Goal: Register for event/course

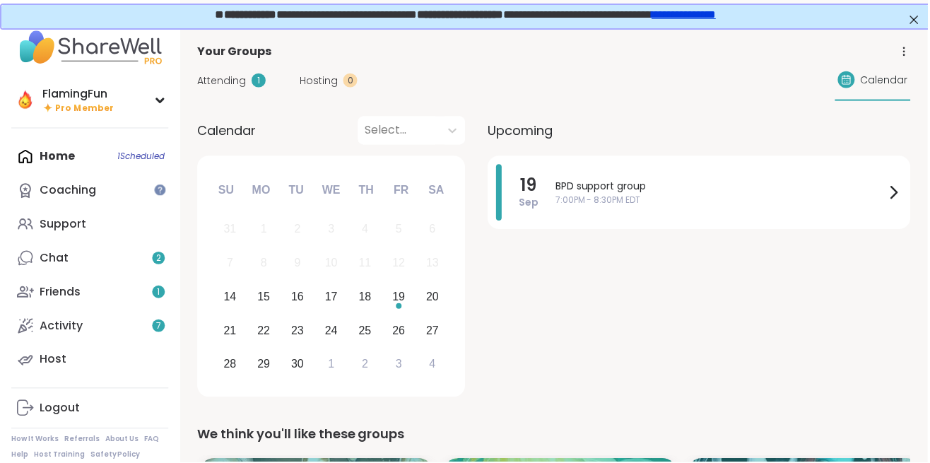
click at [883, 82] on span "Calendar" at bounding box center [886, 80] width 47 height 15
click at [907, 54] on icon at bounding box center [906, 54] width 1 height 1
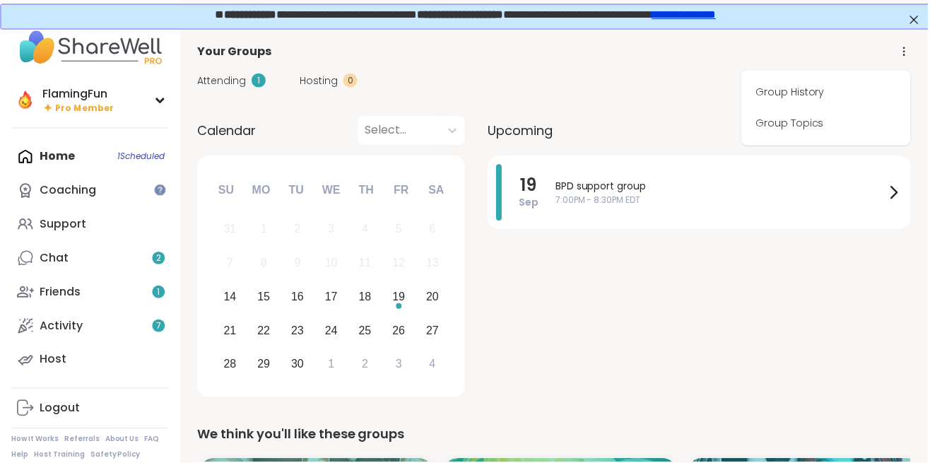
click at [633, 117] on div "Upcoming" at bounding box center [701, 131] width 424 height 28
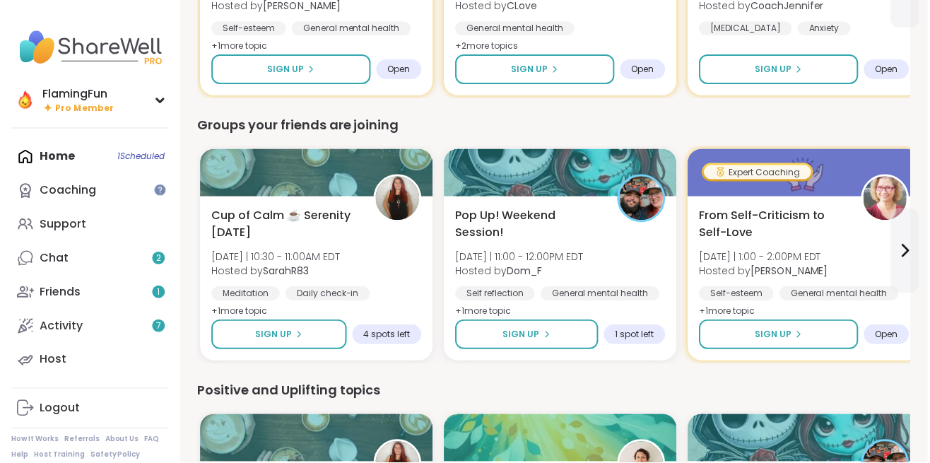
scroll to position [1796, 0]
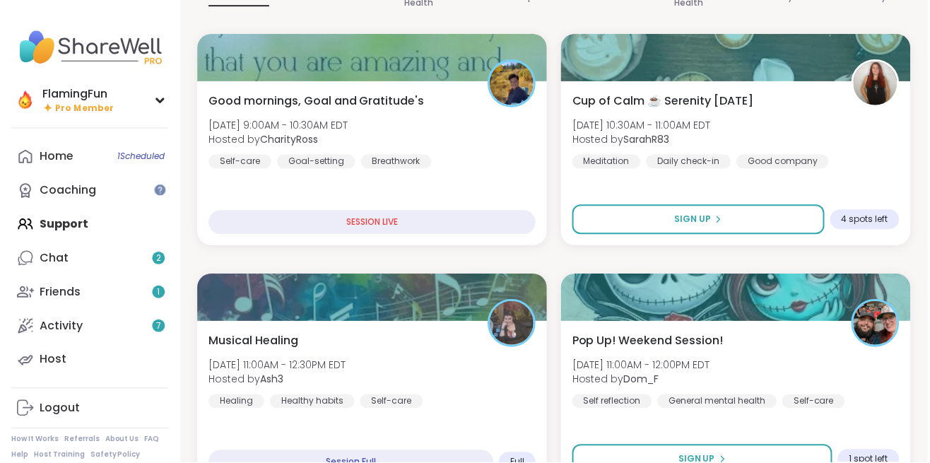
scroll to position [194, 0]
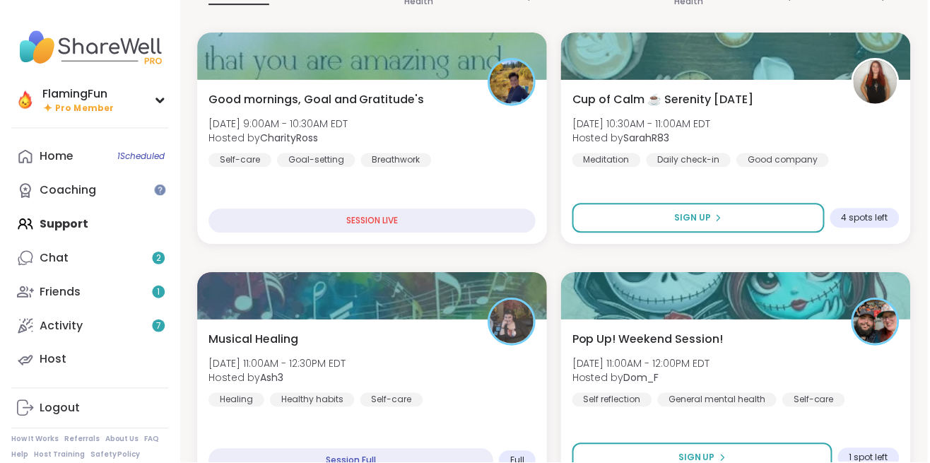
click at [868, 153] on div "Cup of Calm ☕ Serenity Sunday Sun, Sep 14 | 10:30AM - 11:00AM EDT Hosted by Sar…" at bounding box center [738, 129] width 328 height 76
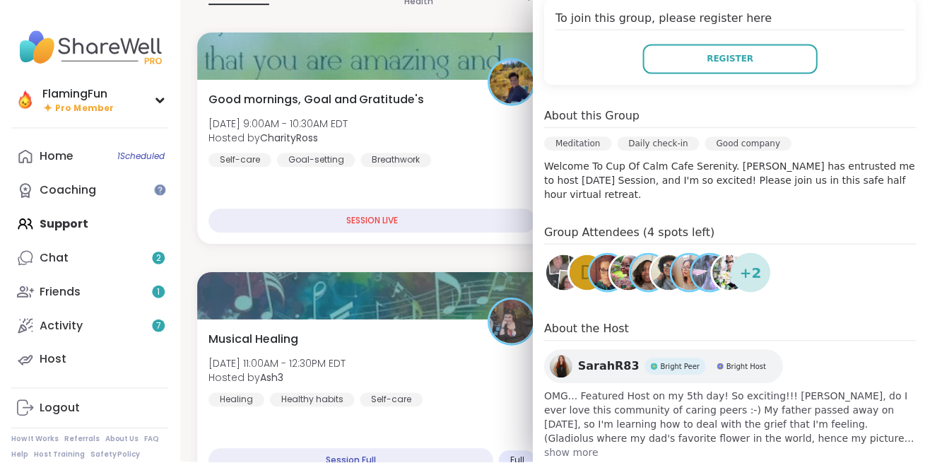
scroll to position [314, 0]
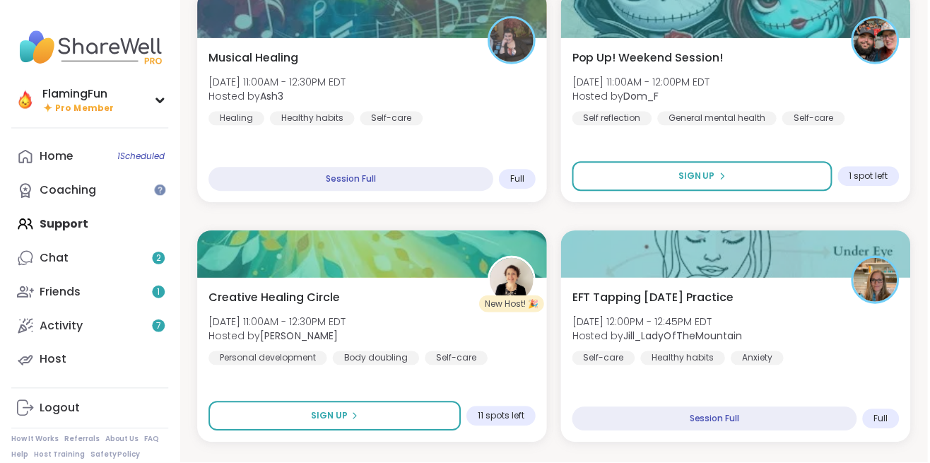
scroll to position [499, 0]
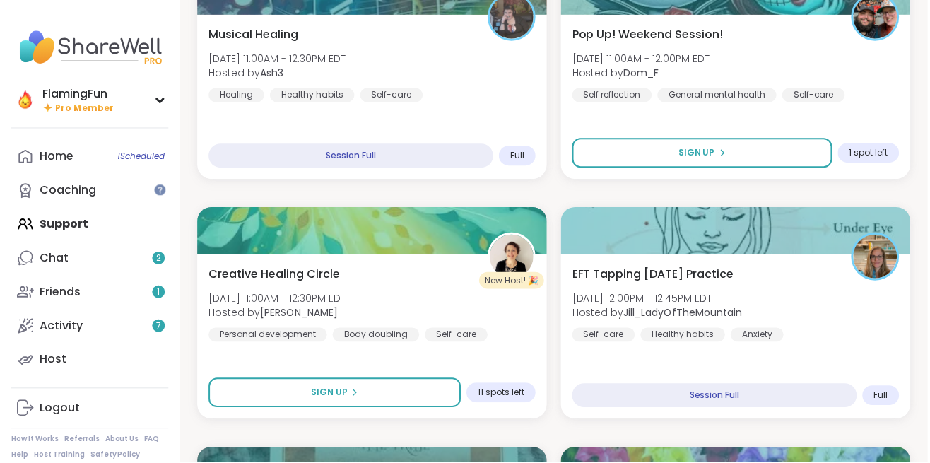
click at [443, 306] on div "Creative Healing Circle Sun, Sep 14 | 11:00AM - 12:30PM EDT Hosted by Jenne Per…" at bounding box center [373, 304] width 328 height 76
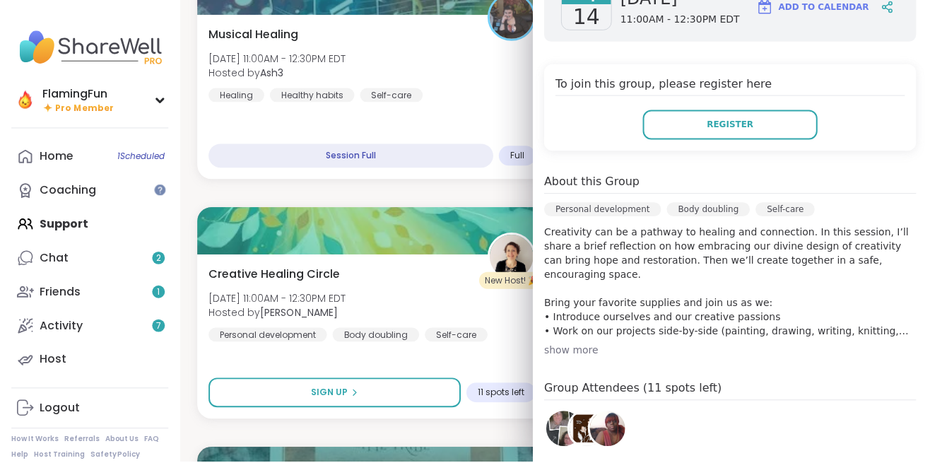
scroll to position [351, 0]
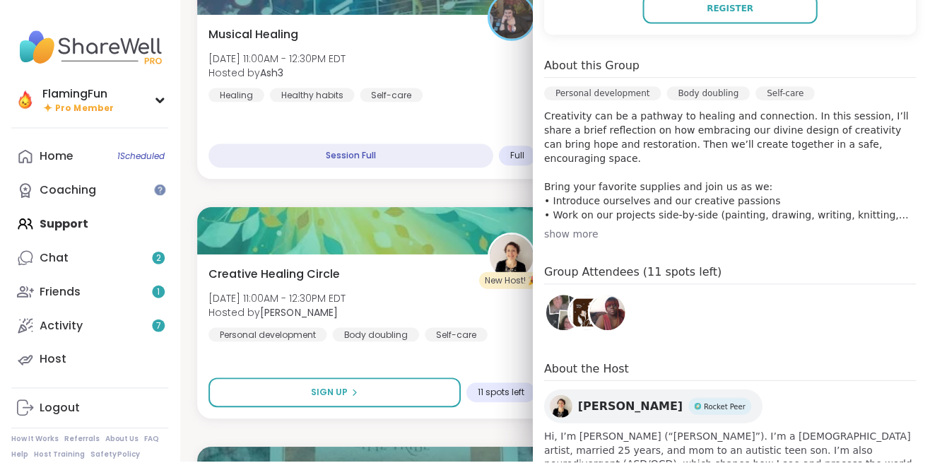
click at [570, 310] on img at bounding box center [565, 312] width 35 height 35
click at [582, 312] on img at bounding box center [588, 312] width 35 height 35
click at [617, 312] on img at bounding box center [608, 312] width 35 height 35
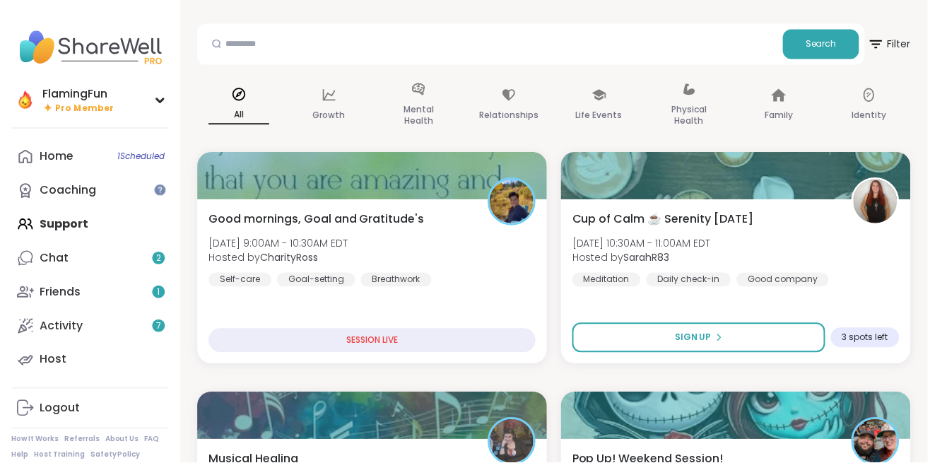
scroll to position [77, 0]
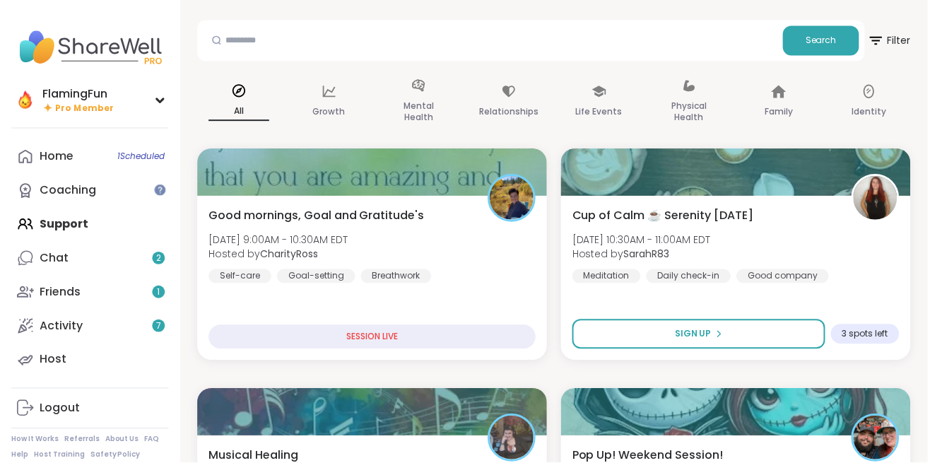
click at [839, 273] on div "Cup of Calm ☕ Serenity Sunday Sun, Sep 14 | 10:30AM - 11:00AM EDT Hosted by Sar…" at bounding box center [738, 246] width 328 height 76
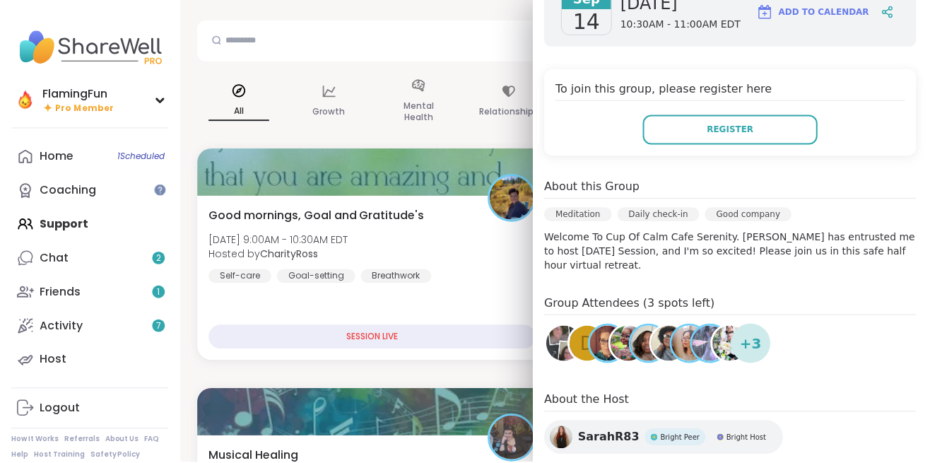
scroll to position [246, 0]
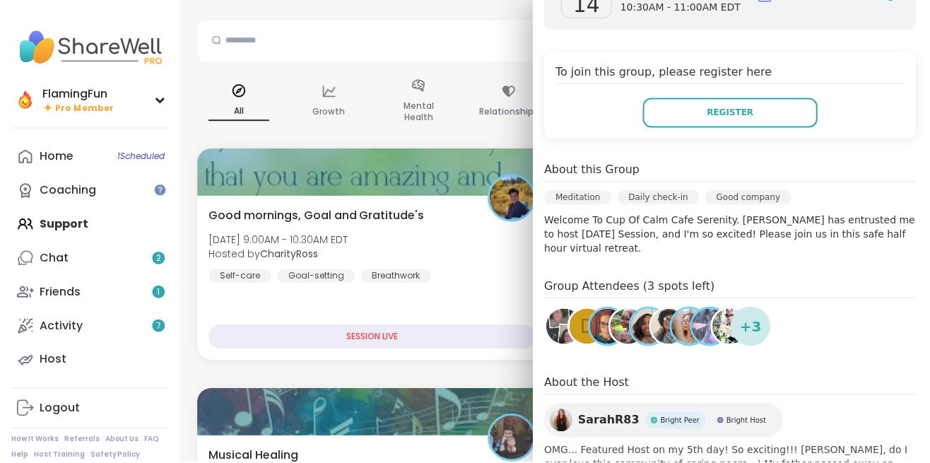
click at [721, 314] on img at bounding box center [731, 327] width 35 height 35
click at [583, 317] on div "d" at bounding box center [588, 327] width 35 height 35
click at [707, 310] on img at bounding box center [711, 327] width 35 height 35
click at [471, 131] on div "Relationships" at bounding box center [510, 102] width 83 height 71
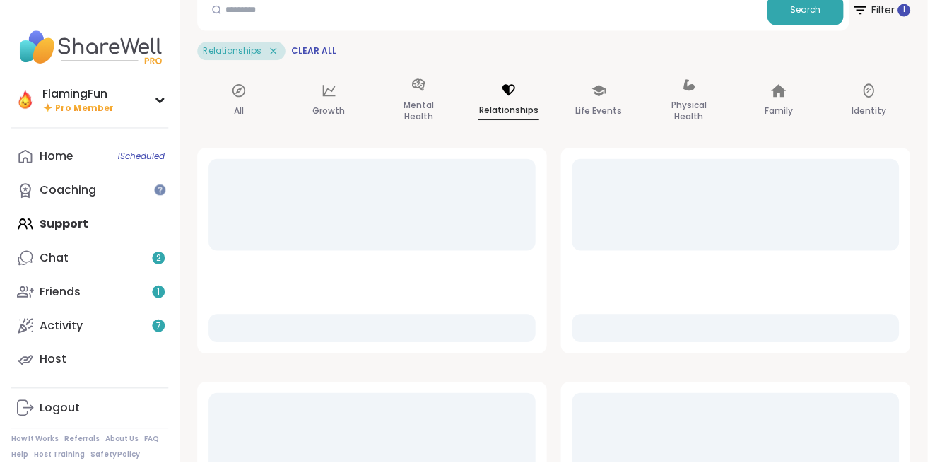
scroll to position [0, 0]
